Goal: Transaction & Acquisition: Book appointment/travel/reservation

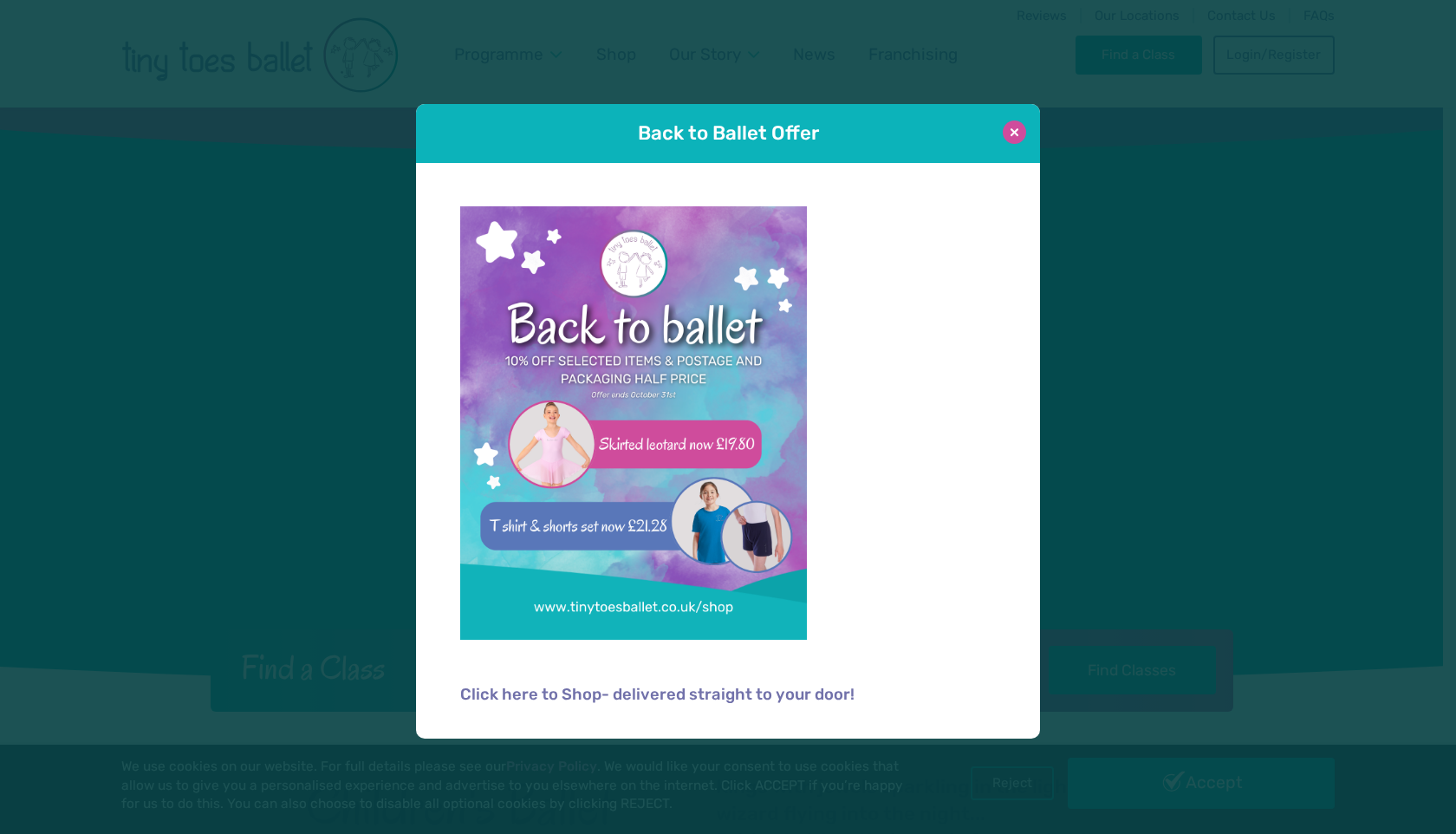
click at [1011, 133] on button at bounding box center [1014, 132] width 23 height 23
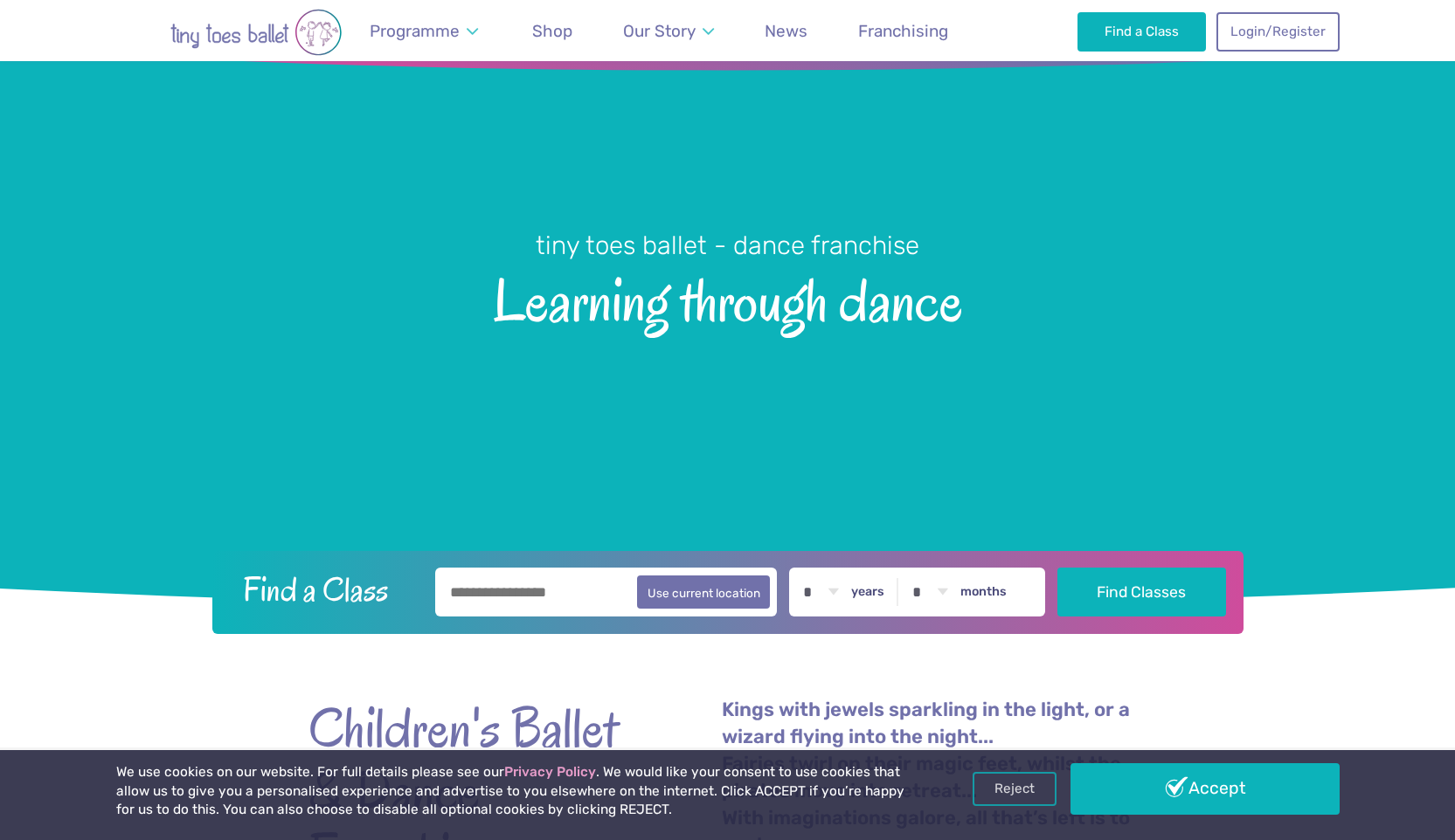
scroll to position [115, 0]
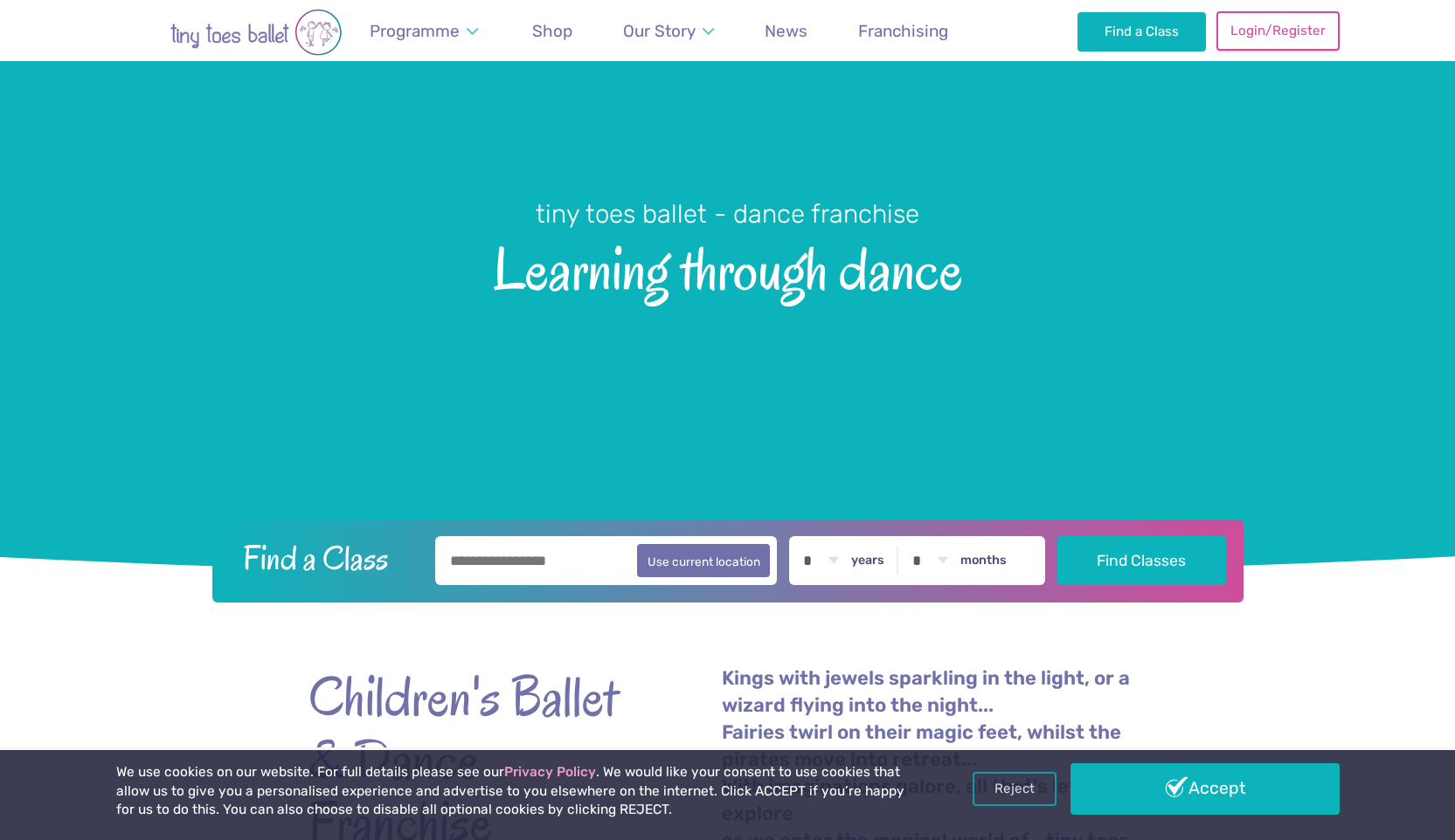
click at [1283, 30] on link "Login/Register" at bounding box center [1277, 31] width 122 height 39
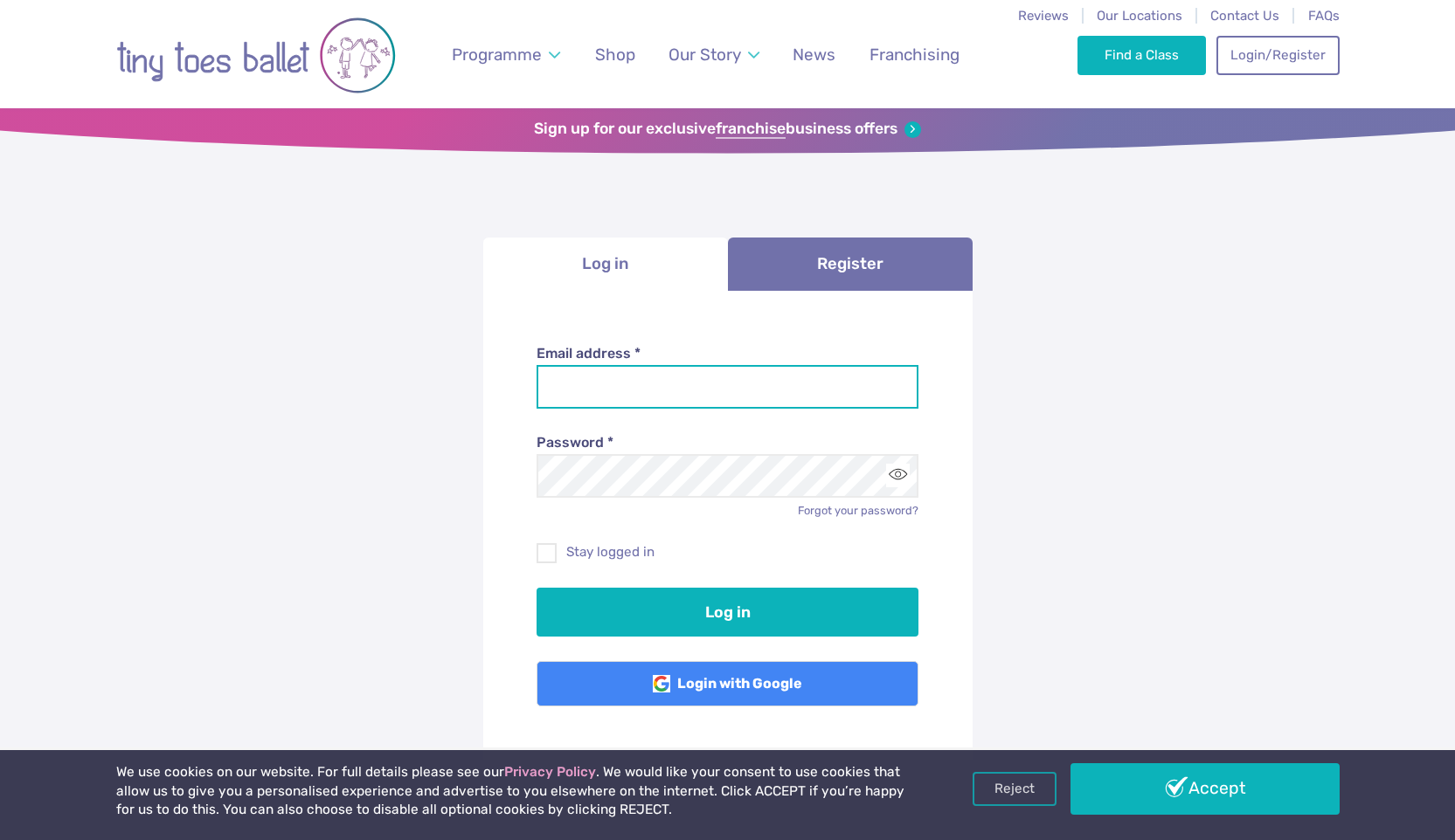
click at [651, 404] on input "Email address *" at bounding box center [728, 386] width 382 height 43
type input "**********"
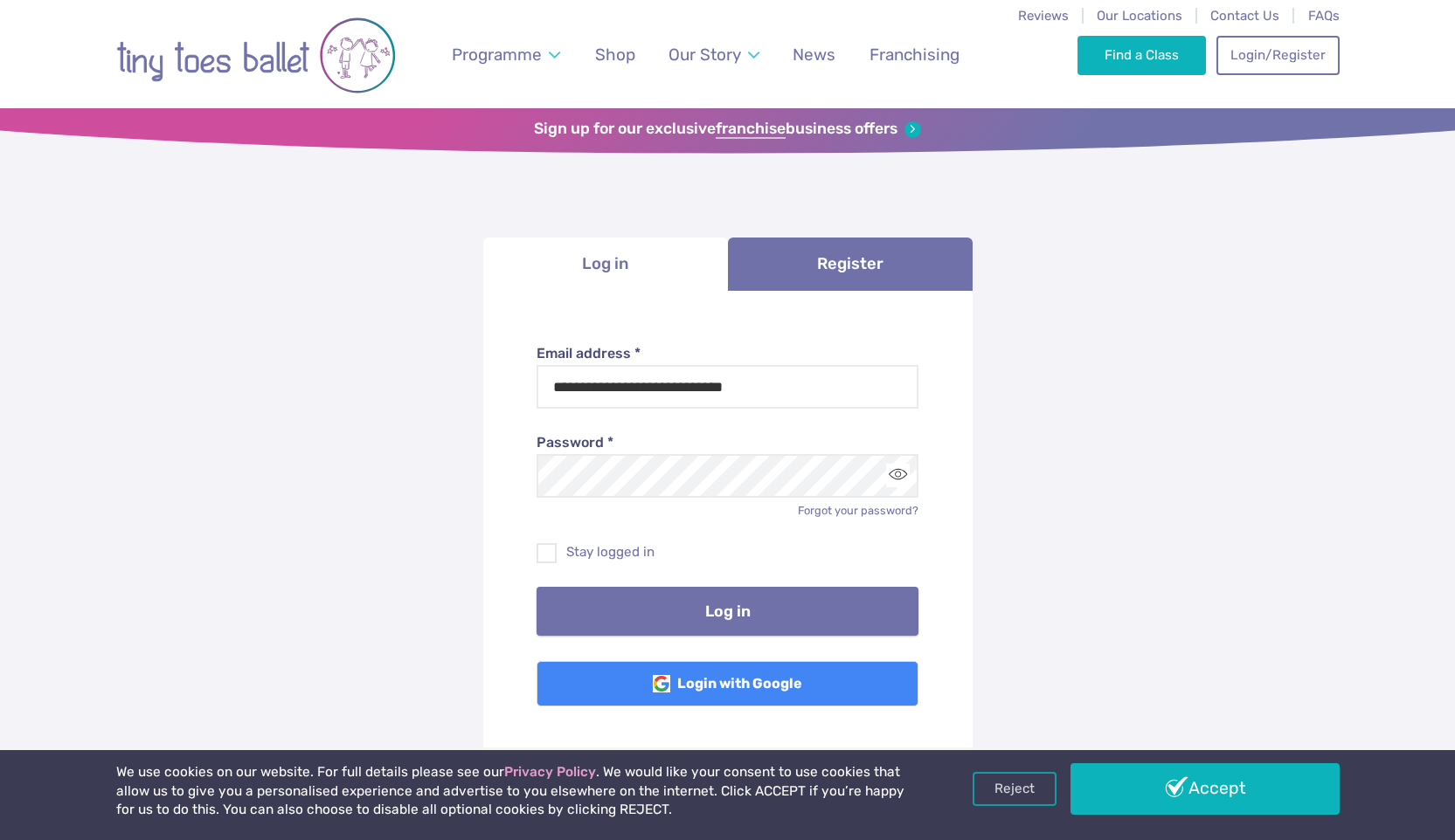
click at [771, 608] on button "Log in" at bounding box center [728, 611] width 382 height 49
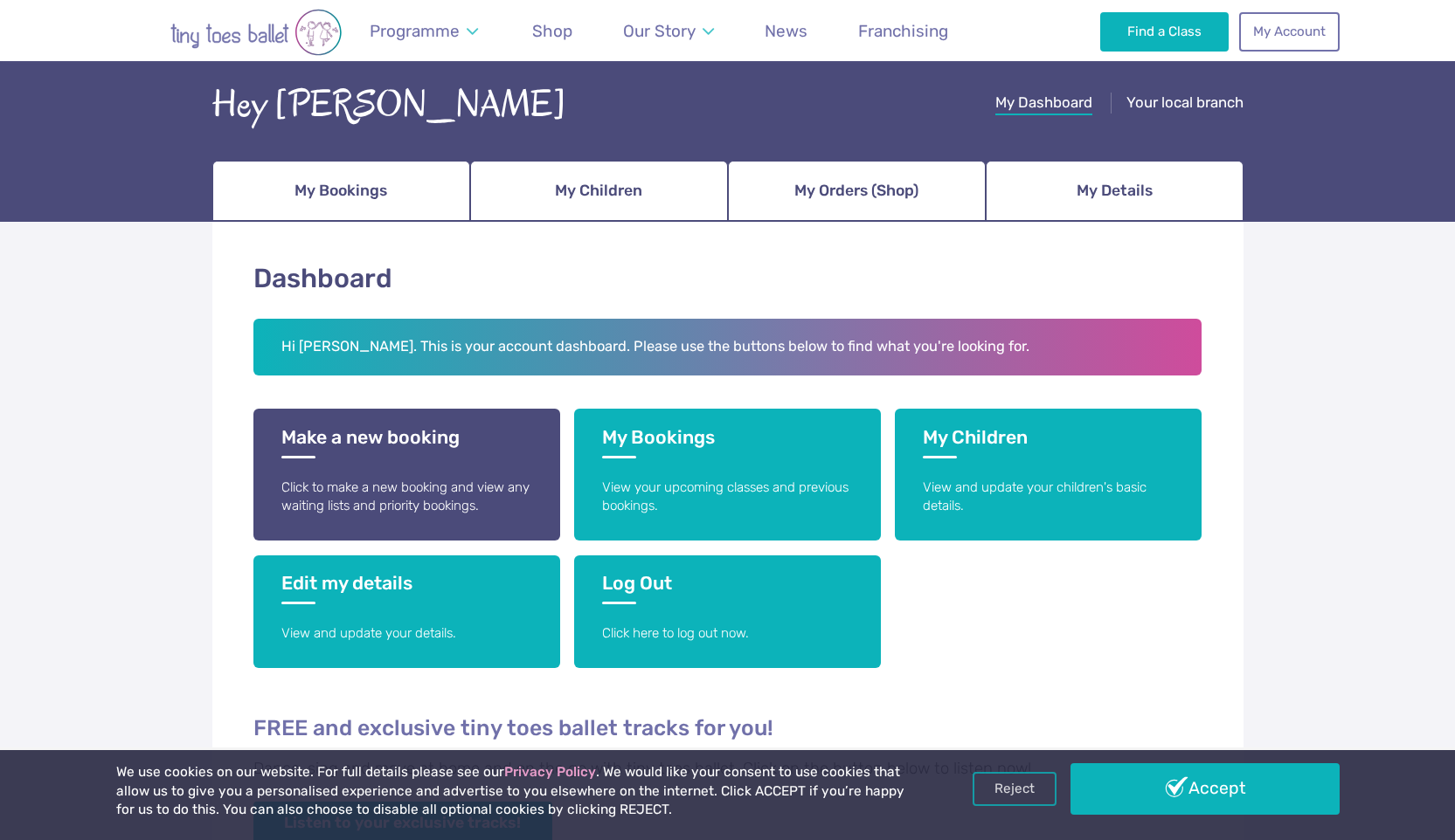
scroll to position [243, 0]
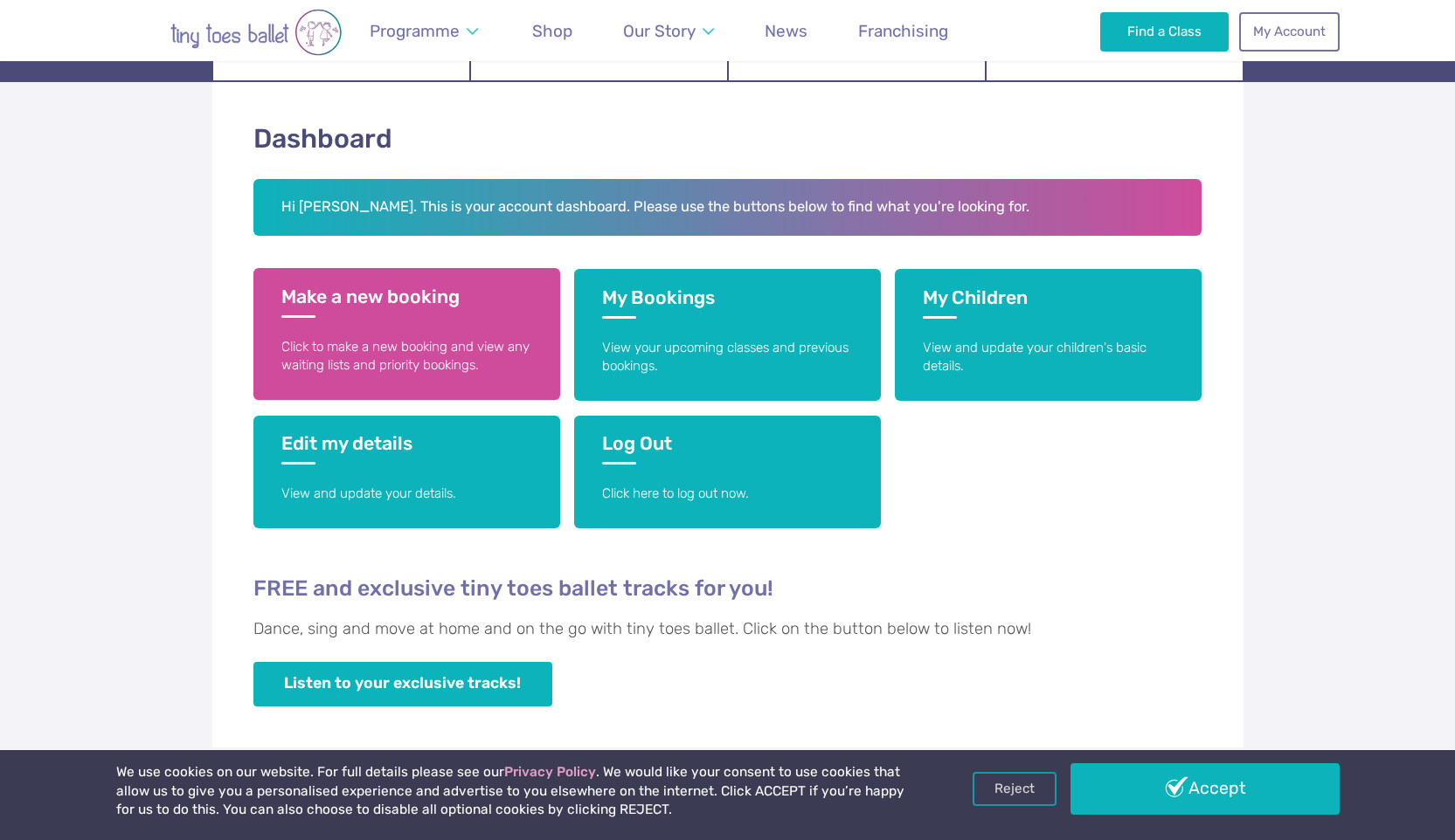
click at [438, 358] on p "Click to make a new booking and view any waiting lists and priority bookings." at bounding box center [407, 356] width 251 height 38
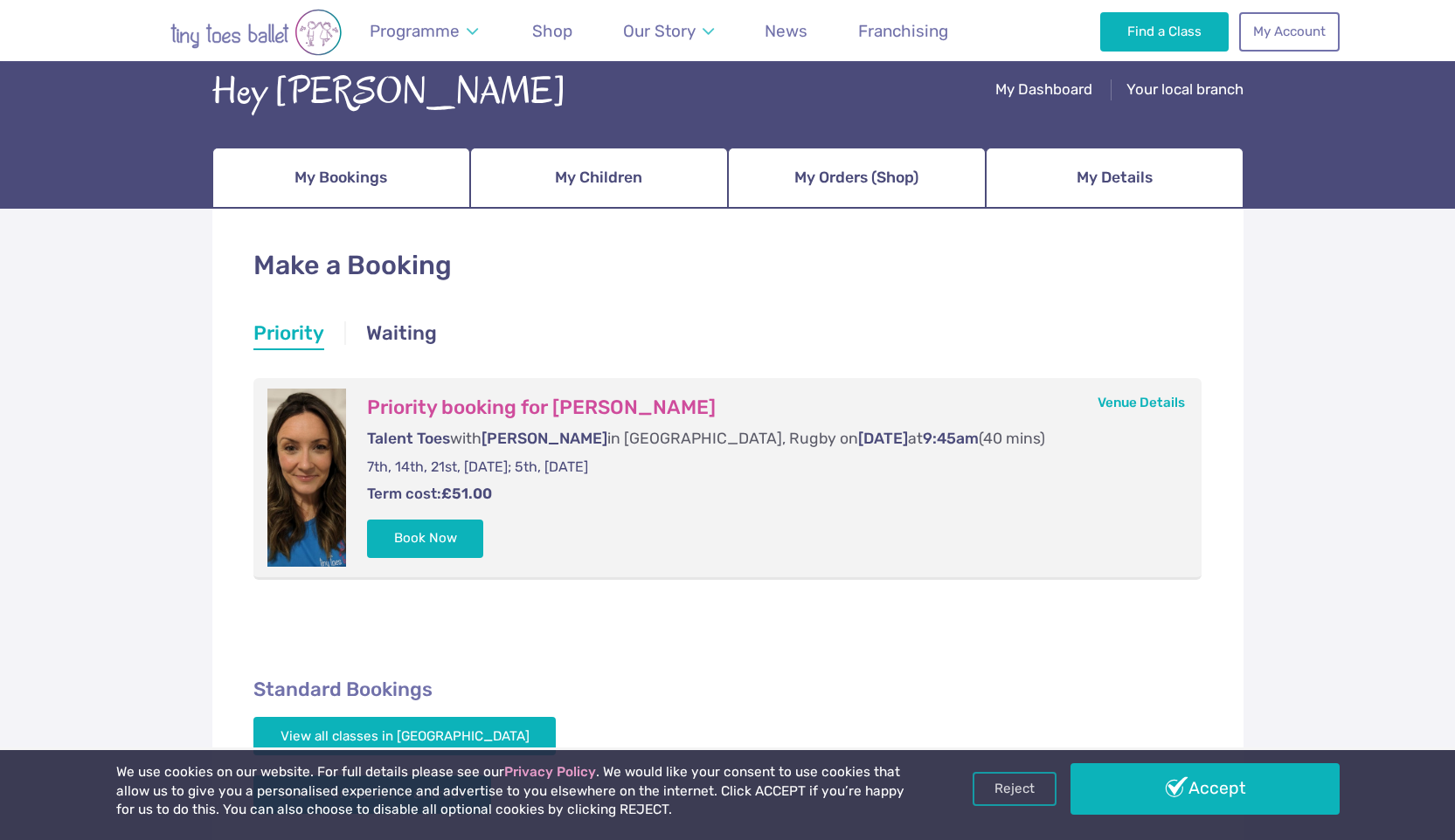
scroll to position [118, 0]
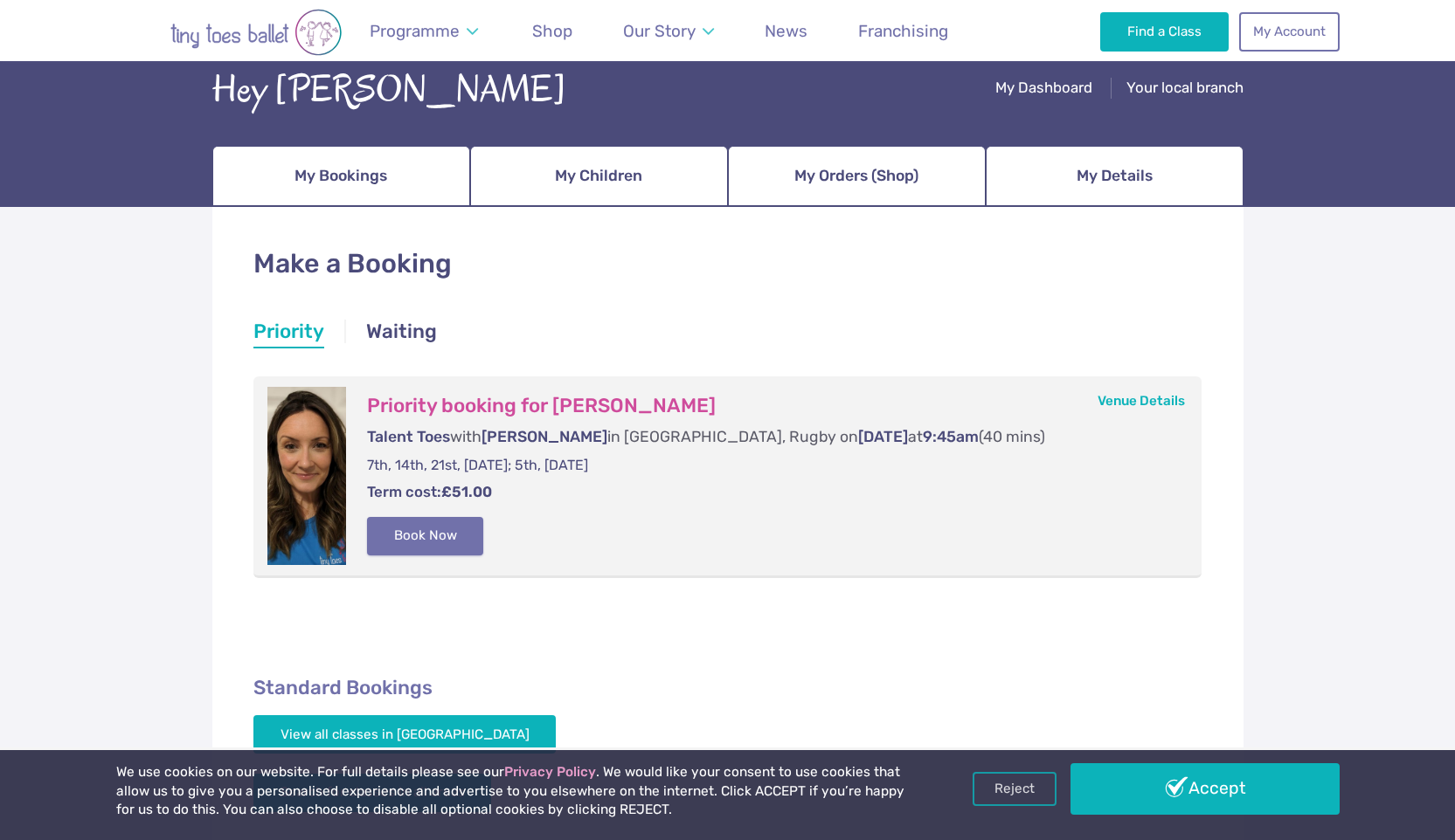
click at [419, 542] on button "Book Now" at bounding box center [426, 537] width 118 height 39
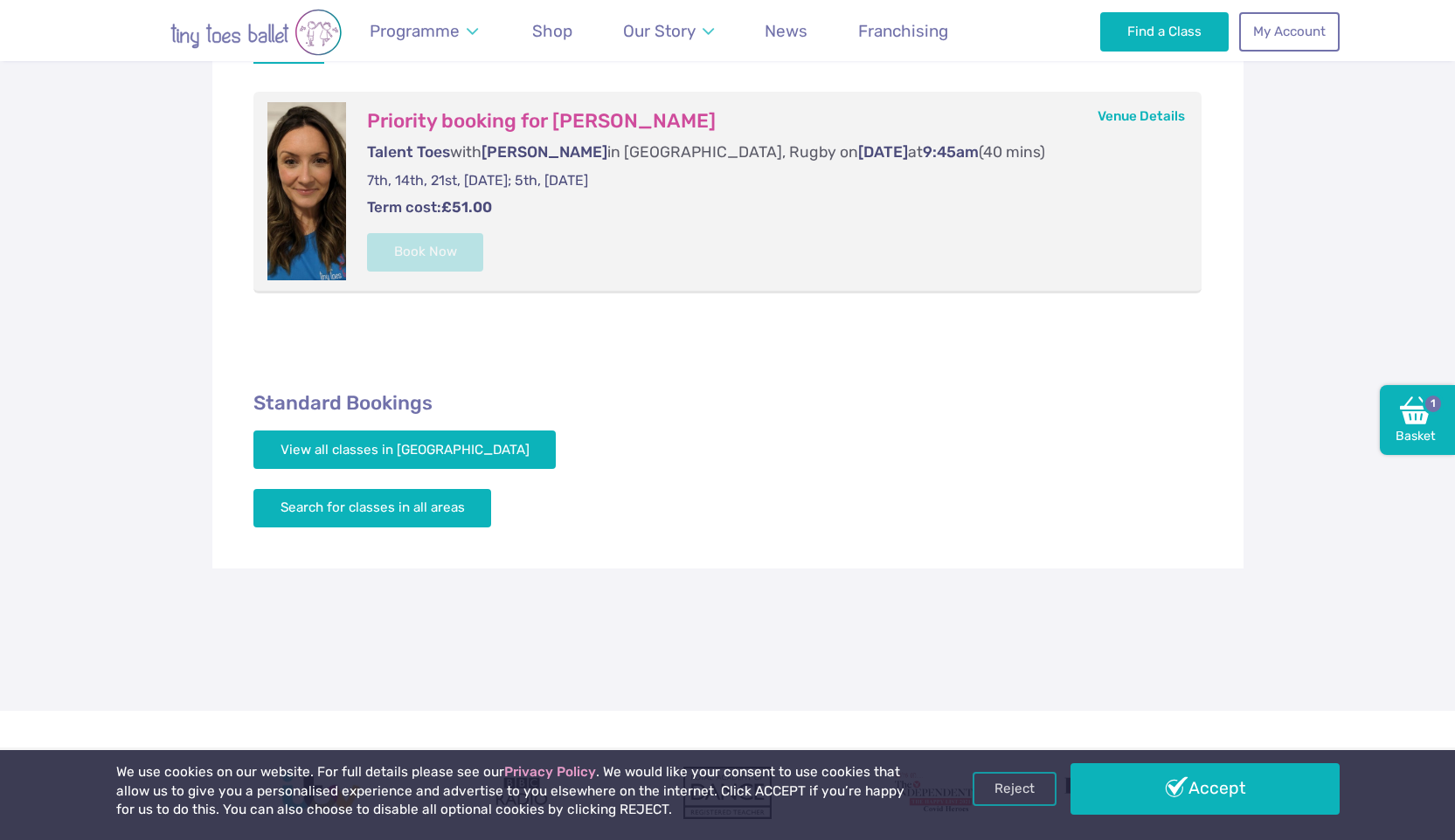
scroll to position [334, 0]
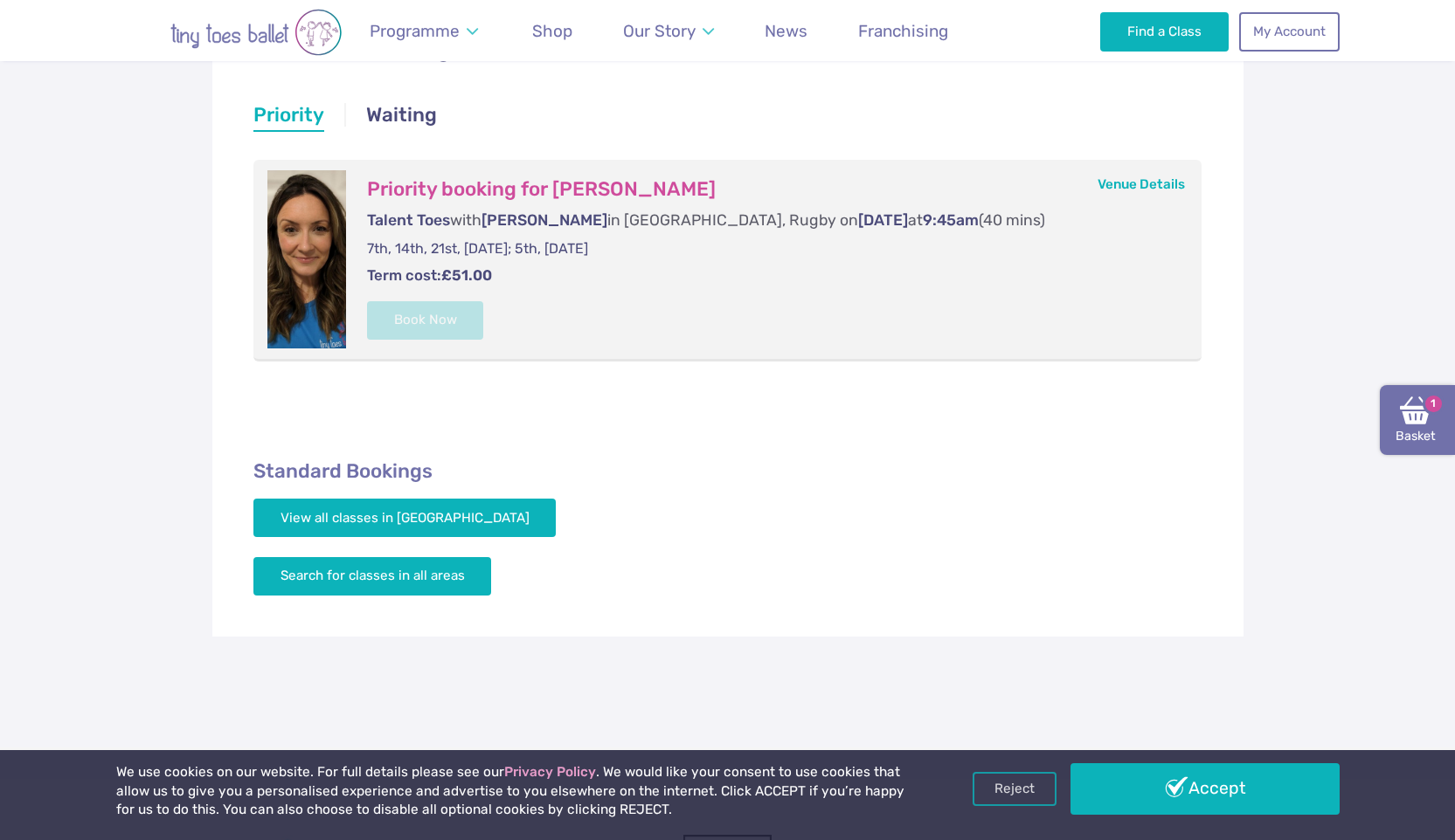
click at [1402, 431] on link "Basket 1" at bounding box center [1417, 420] width 75 height 70
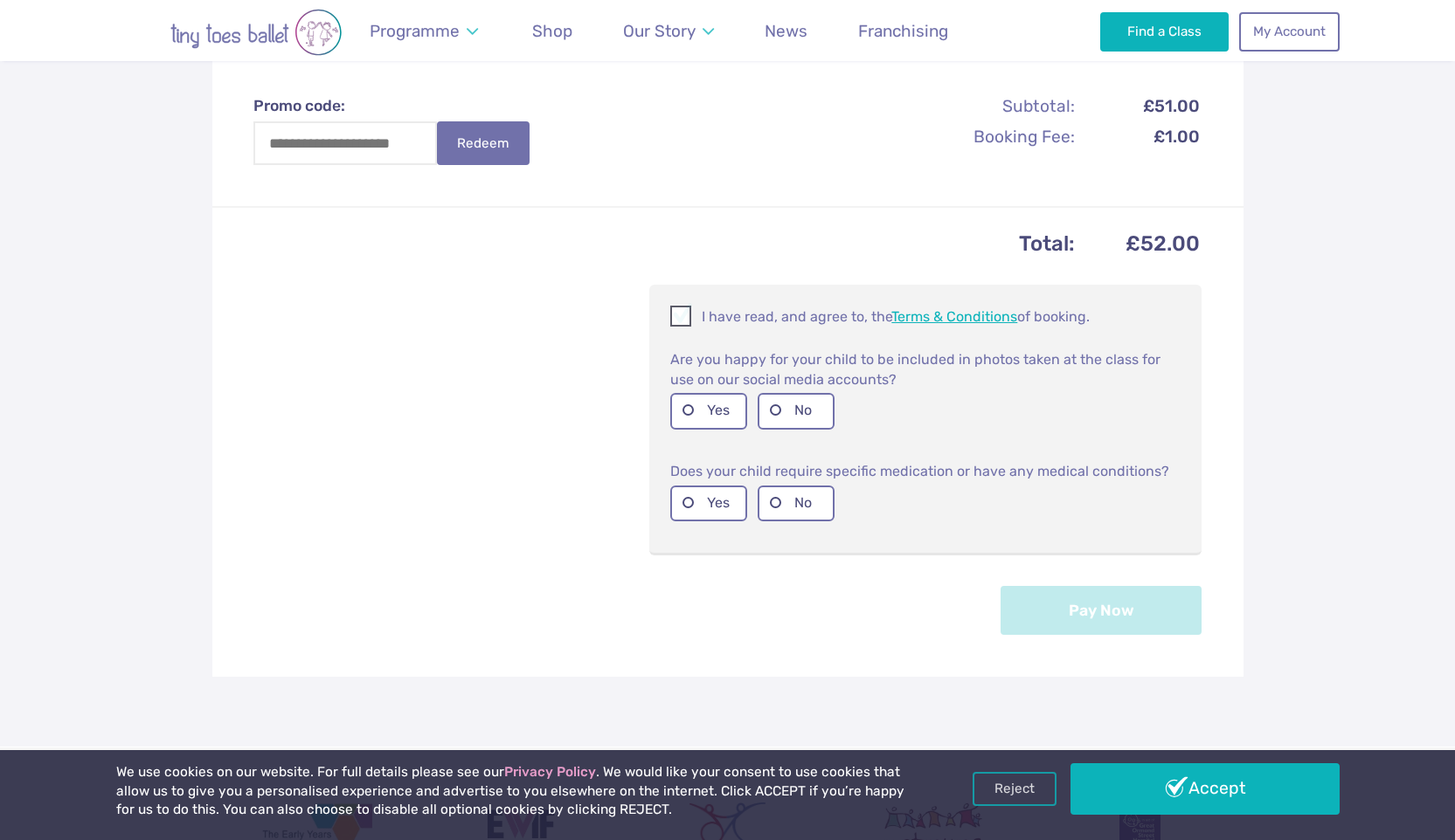
scroll to position [641, 0]
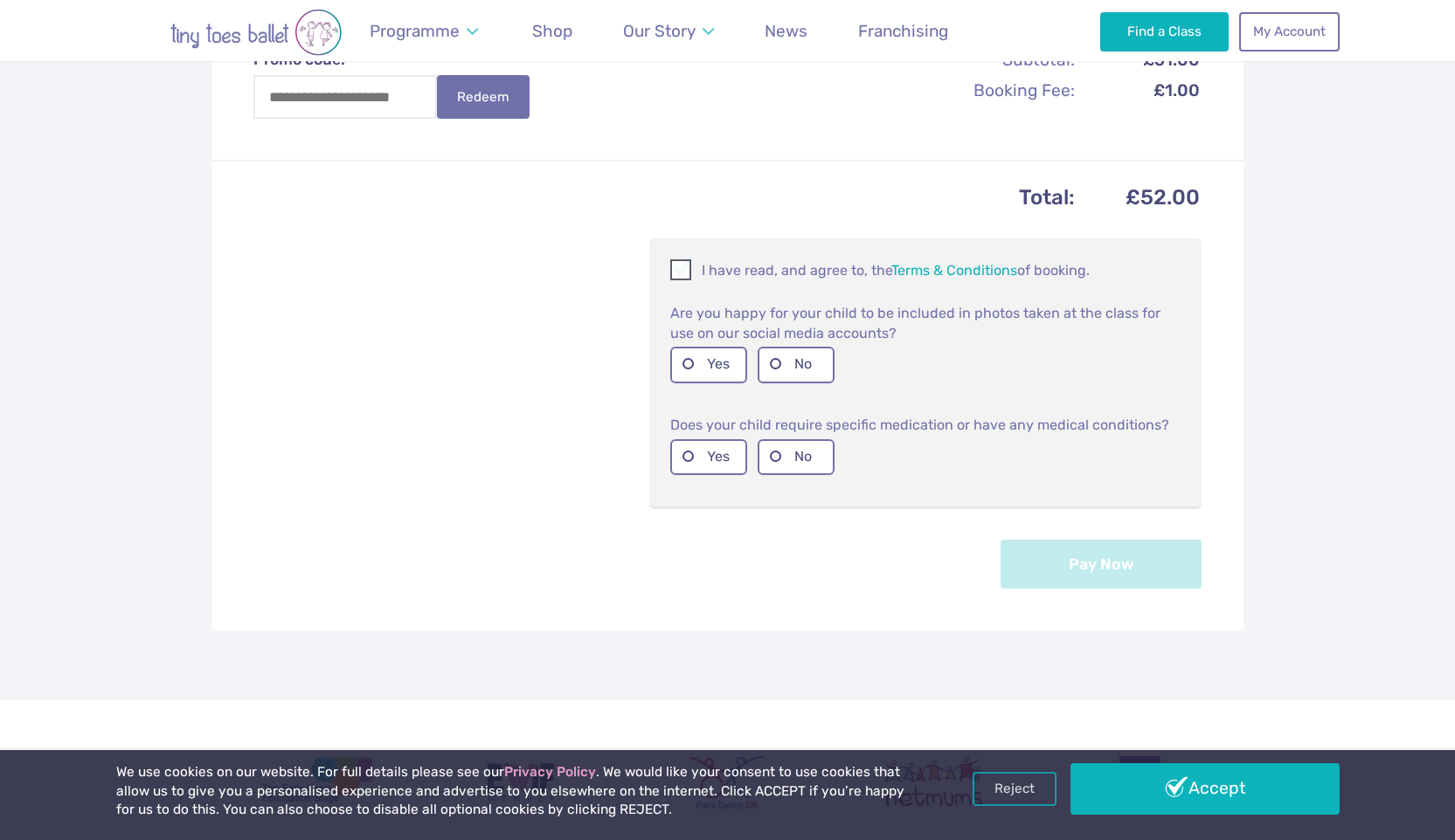
click at [681, 267] on span at bounding box center [681, 273] width 19 height 16
click at [773, 361] on label "No" at bounding box center [796, 364] width 77 height 36
click at [792, 459] on label "No" at bounding box center [796, 457] width 77 height 36
click at [1075, 577] on button "Pay Now" at bounding box center [1100, 563] width 201 height 49
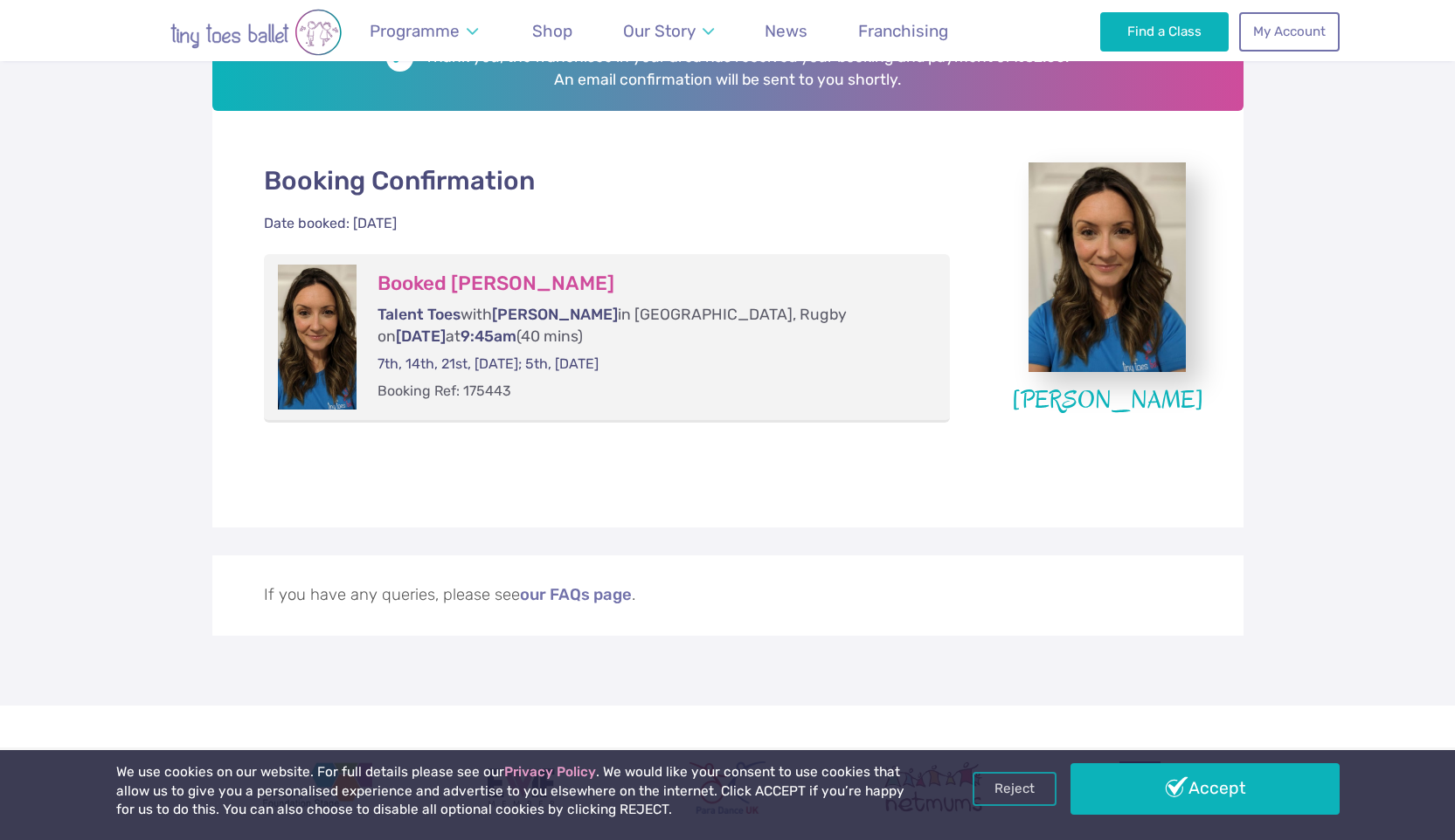
scroll to position [325, 0]
